Goal: Communication & Community: Answer question/provide support

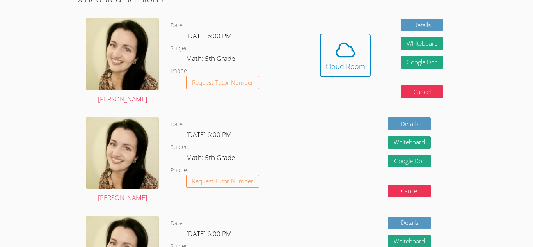
scroll to position [154, 0]
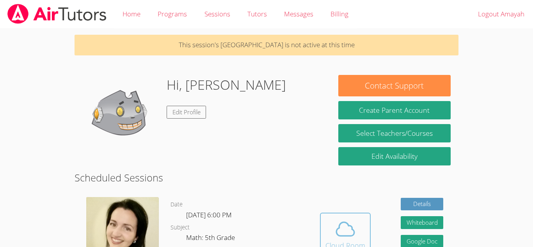
click at [337, 217] on button "Cloud Room" at bounding box center [345, 235] width 51 height 44
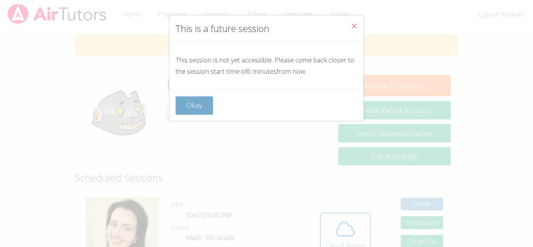
click at [202, 108] on button "Okay" at bounding box center [194, 105] width 37 height 18
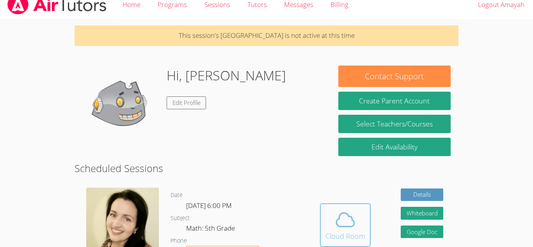
click at [349, 246] on button "Cloud Room" at bounding box center [345, 225] width 51 height 44
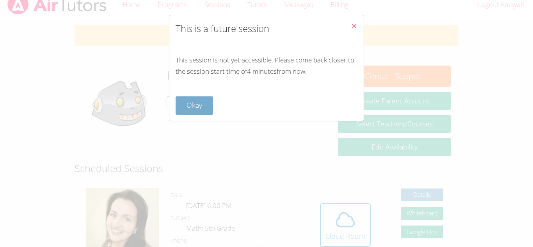
click at [210, 108] on button "Okay" at bounding box center [194, 105] width 37 height 18
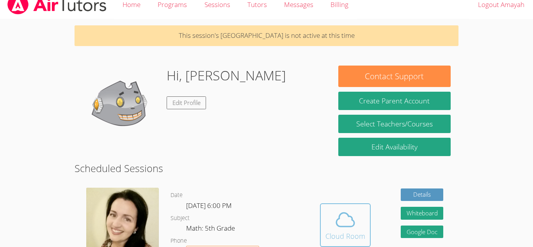
click at [339, 232] on div "Cloud Room" at bounding box center [345, 236] width 40 height 11
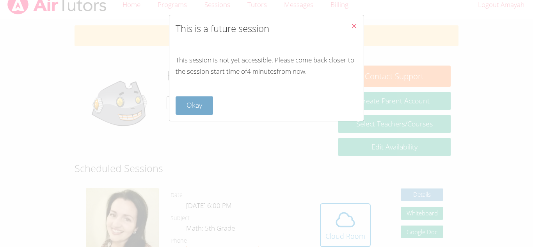
click at [199, 110] on button "Okay" at bounding box center [194, 105] width 37 height 18
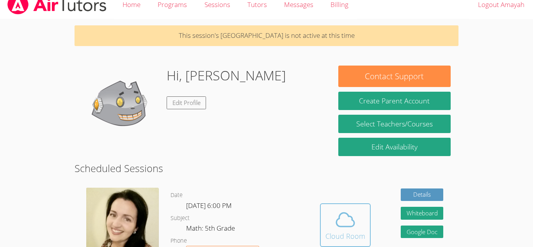
click at [346, 212] on icon at bounding box center [345, 220] width 22 height 22
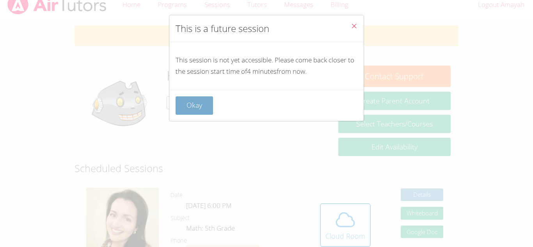
click at [201, 102] on button "Okay" at bounding box center [194, 105] width 37 height 18
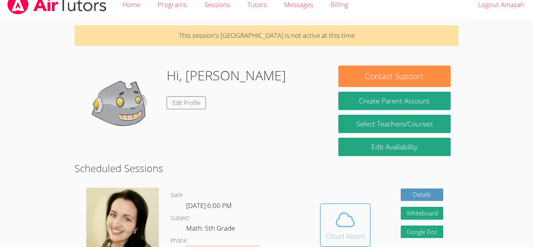
click at [343, 220] on icon at bounding box center [345, 220] width 22 height 22
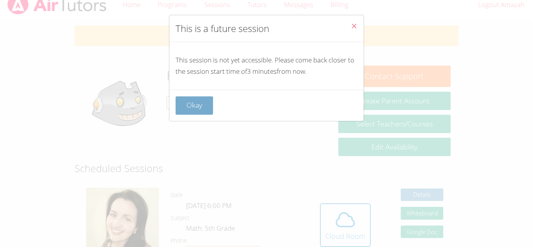
click at [208, 108] on button "Okay" at bounding box center [194, 105] width 37 height 18
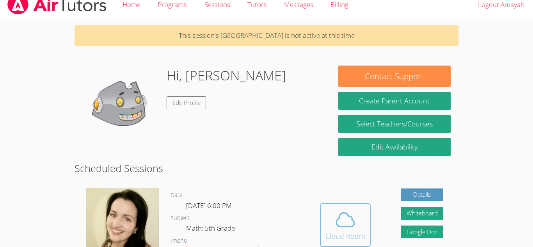
click at [334, 238] on div "Cloud Room" at bounding box center [345, 236] width 40 height 11
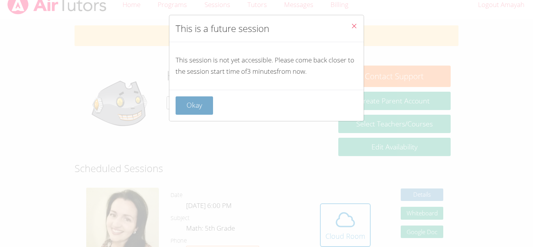
click at [194, 104] on button "Okay" at bounding box center [194, 105] width 37 height 18
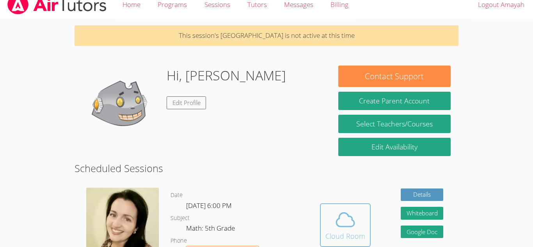
click at [327, 204] on button "Cloud Room" at bounding box center [345, 225] width 51 height 44
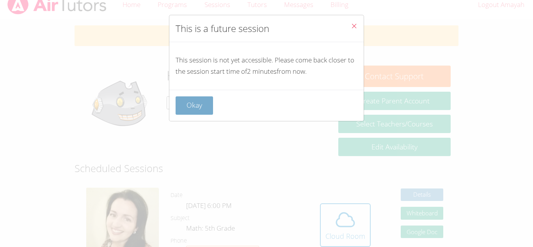
click at [197, 109] on button "Okay" at bounding box center [194, 105] width 37 height 18
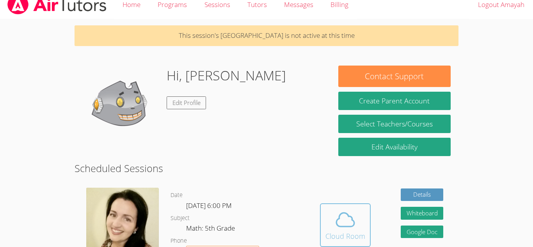
click at [337, 235] on div "Cloud Room" at bounding box center [345, 236] width 40 height 11
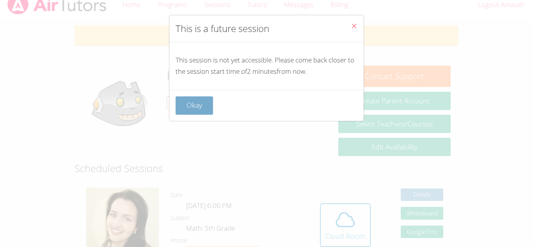
click at [202, 109] on button "Okay" at bounding box center [194, 105] width 37 height 18
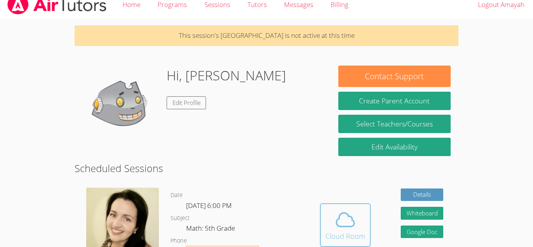
click at [344, 230] on icon at bounding box center [345, 220] width 22 height 22
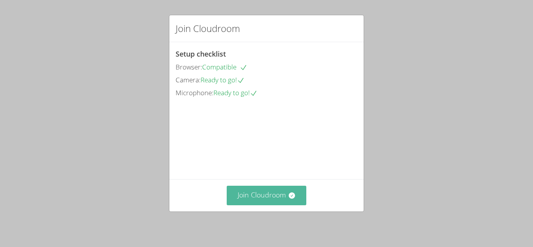
click at [283, 201] on button "Join Cloudroom" at bounding box center [267, 195] width 80 height 19
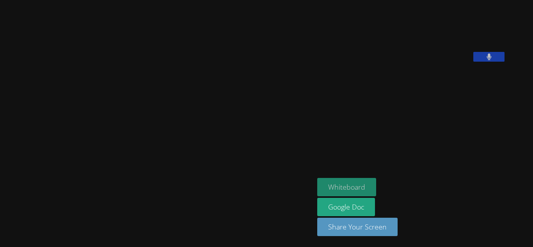
click at [376, 184] on button "Whiteboard" at bounding box center [346, 187] width 59 height 18
click at [317, 178] on button "Whiteboard" at bounding box center [346, 187] width 59 height 18
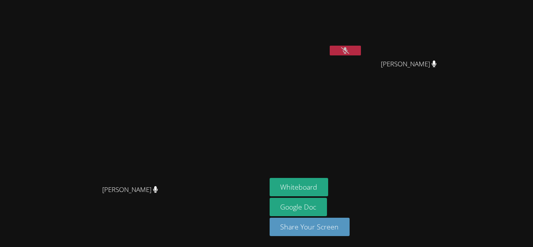
click at [349, 48] on icon at bounding box center [345, 50] width 8 height 7
click at [361, 53] on button at bounding box center [345, 51] width 31 height 10
click at [361, 50] on button at bounding box center [345, 51] width 31 height 10
click at [363, 72] on div "Amayah Holbrook" at bounding box center [316, 45] width 93 height 84
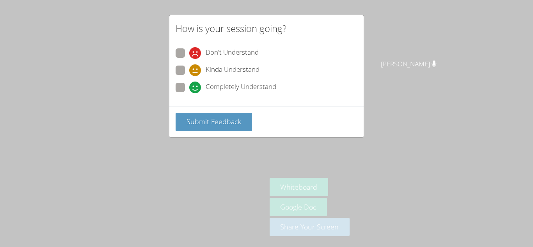
click at [210, 92] on span "Completely Understand" at bounding box center [241, 88] width 71 height 12
click at [196, 89] on input "Completely Understand" at bounding box center [192, 86] width 7 height 7
radio input "true"
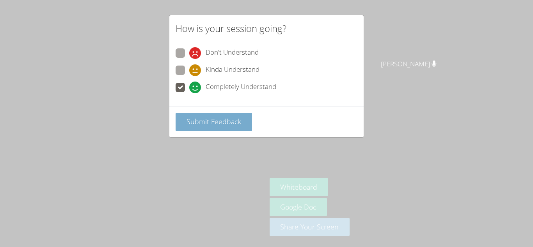
click at [221, 118] on span "Submit Feedback" at bounding box center [214, 121] width 55 height 9
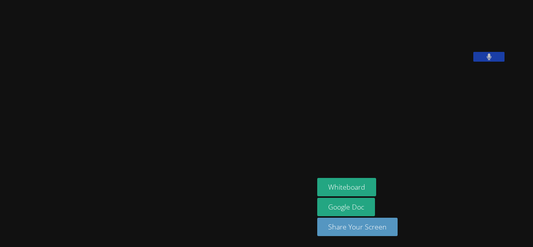
click at [493, 121] on aside "Amayah Holbrook Whiteboard Google Doc Share Your Screen" at bounding box center [411, 123] width 195 height 247
